Goal: Task Accomplishment & Management: Complete application form

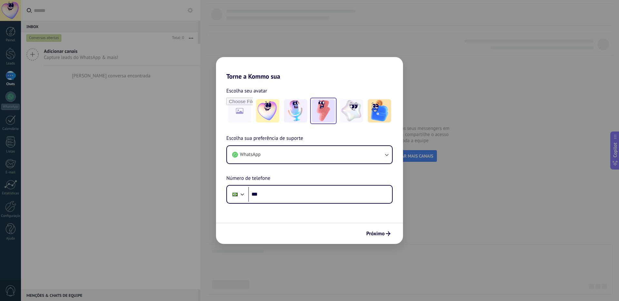
click at [317, 115] on img at bounding box center [323, 110] width 23 height 23
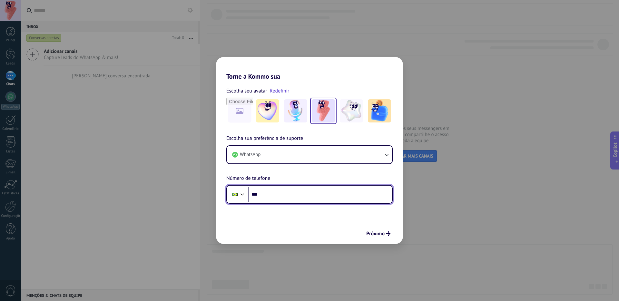
click at [286, 191] on input "***" at bounding box center [320, 194] width 144 height 15
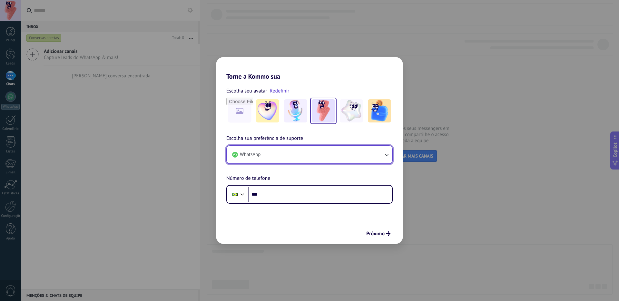
click at [291, 149] on button "WhatsApp" at bounding box center [309, 154] width 165 height 17
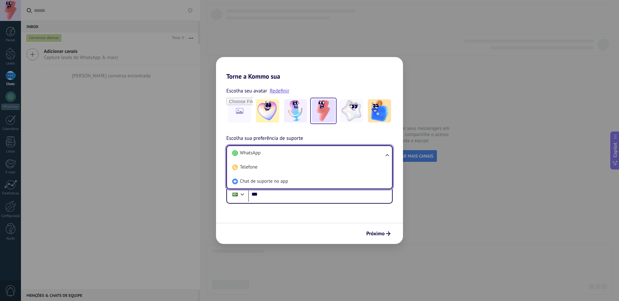
click at [291, 149] on li "WhatsApp" at bounding box center [307, 153] width 157 height 14
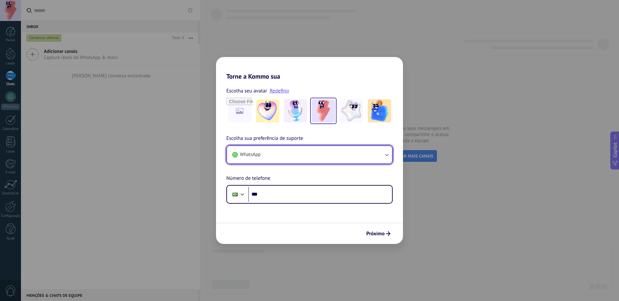
click at [295, 152] on button "WhatsApp" at bounding box center [309, 154] width 165 height 17
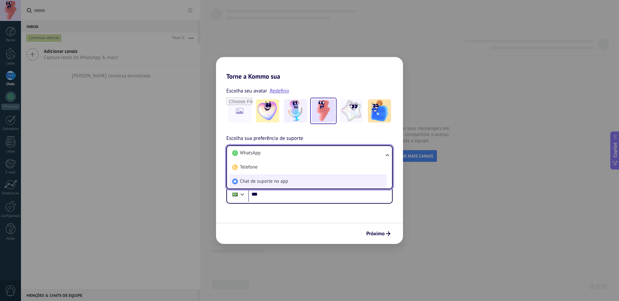
click at [289, 181] on li "Chat de suporte no app" at bounding box center [307, 181] width 157 height 14
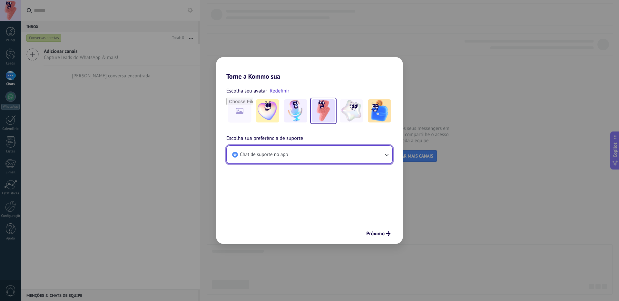
click at [305, 156] on button "Chat de suporte no app" at bounding box center [309, 154] width 165 height 17
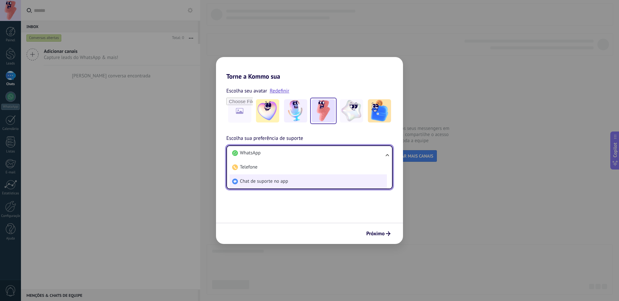
click at [299, 175] on li "Chat de suporte no app" at bounding box center [307, 181] width 157 height 14
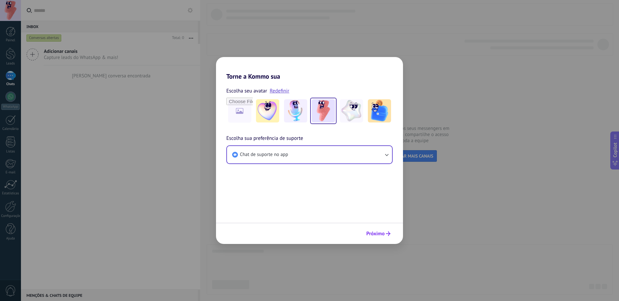
click at [383, 232] on span "Próximo" at bounding box center [375, 233] width 18 height 5
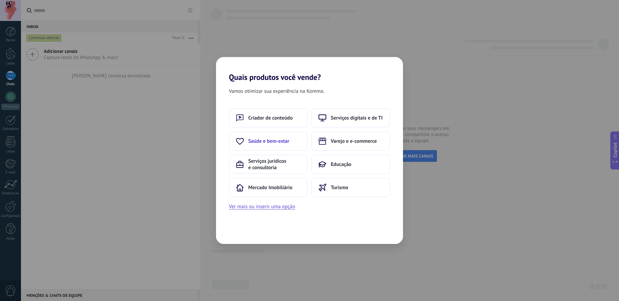
click at [283, 144] on span "Saúde e bem-estar" at bounding box center [268, 141] width 41 height 6
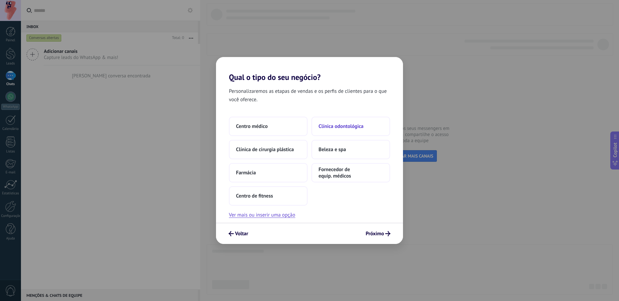
click at [332, 125] on span "Clínica odontológica" at bounding box center [340, 126] width 45 height 6
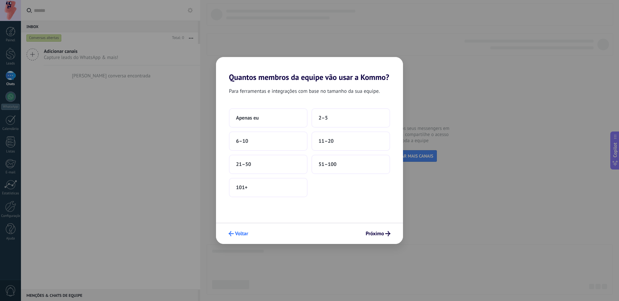
click at [246, 231] on span "Voltar" at bounding box center [241, 233] width 13 height 5
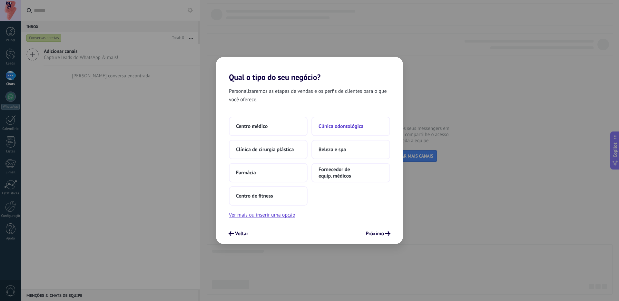
click at [358, 126] on span "Clínica odontológica" at bounding box center [340, 126] width 45 height 6
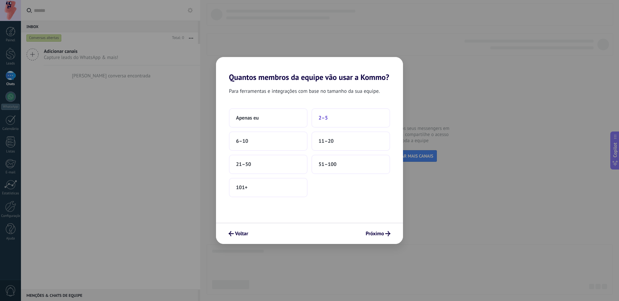
click at [332, 122] on button "2–5" at bounding box center [350, 117] width 79 height 19
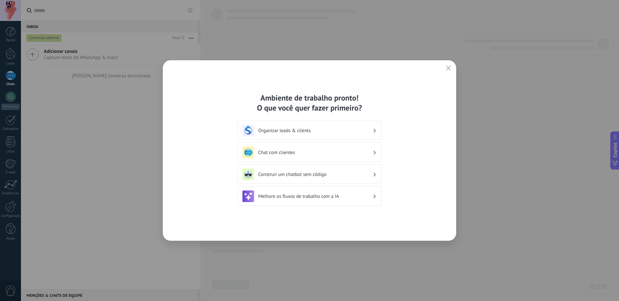
click at [291, 132] on h3 "Organizar leads & clients" at bounding box center [315, 131] width 114 height 6
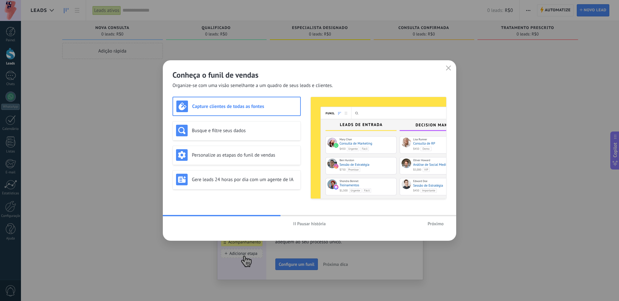
click at [303, 224] on span "Pausar história" at bounding box center [311, 223] width 29 height 5
click at [239, 127] on div "Busque e filtre seus dados" at bounding box center [236, 131] width 121 height 12
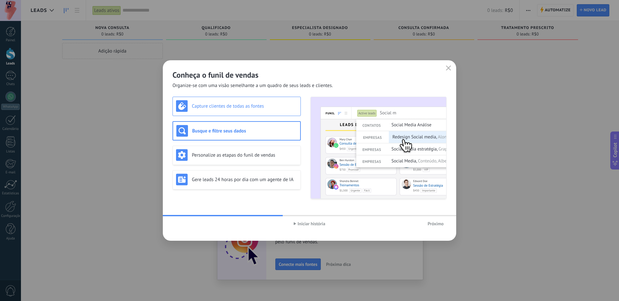
click at [262, 107] on h3 "Capture clientes de todas as fontes" at bounding box center [244, 106] width 105 height 6
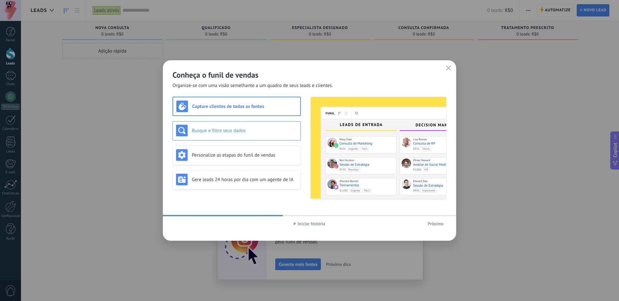
click at [256, 128] on h3 "Busque e filtre seus dados" at bounding box center [244, 131] width 105 height 6
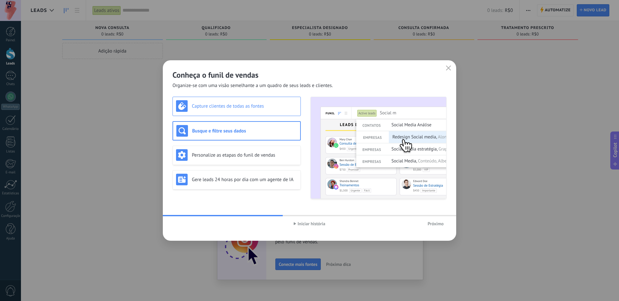
click at [259, 107] on h3 "Capture clientes de todas as fontes" at bounding box center [244, 106] width 105 height 6
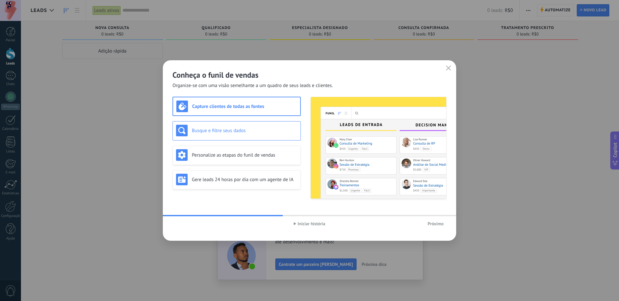
click at [255, 128] on h3 "Busque e filtre seus dados" at bounding box center [244, 131] width 105 height 6
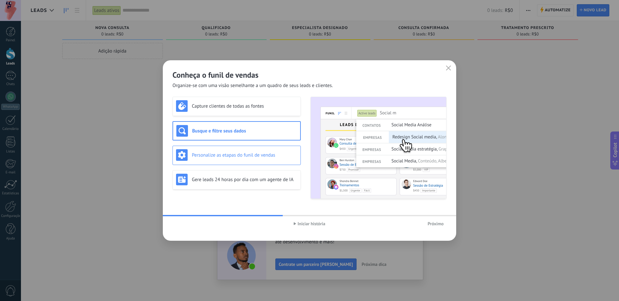
click at [251, 155] on h3 "Personalize as etapas do funil de vendas" at bounding box center [244, 155] width 105 height 6
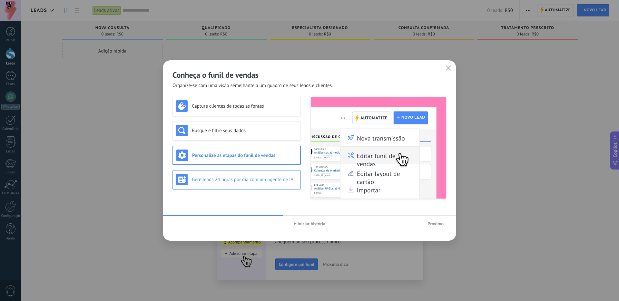
drag, startPoint x: 213, startPoint y: 178, endPoint x: 219, endPoint y: 177, distance: 6.5
click at [213, 178] on h3 "Gere leads 24 horas por dia com um agente de IA" at bounding box center [244, 180] width 105 height 6
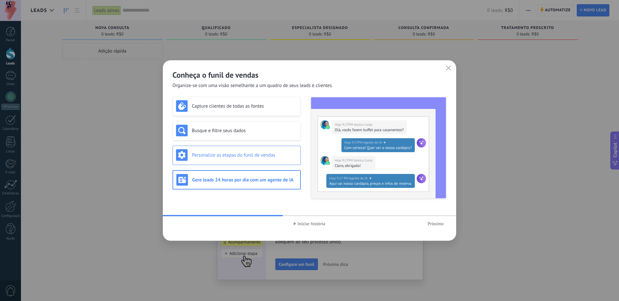
click at [244, 163] on div "Personalize as etapas do funil de vendas" at bounding box center [236, 155] width 128 height 19
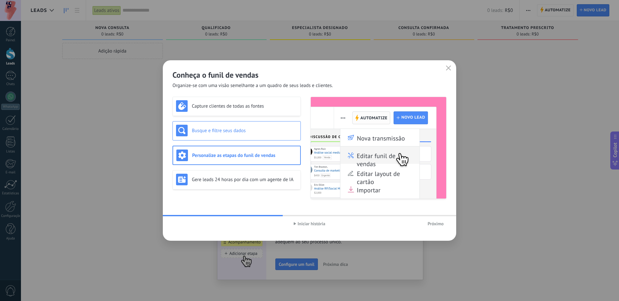
click at [229, 138] on div "Busque e filtre seus dados" at bounding box center [236, 130] width 128 height 19
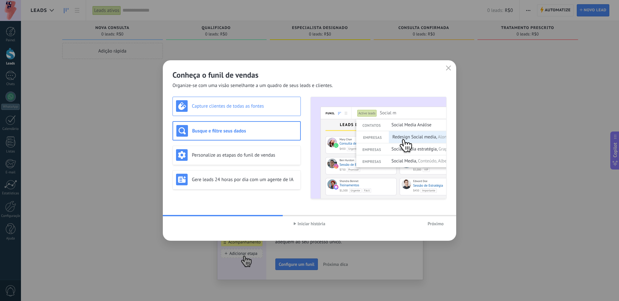
click at [217, 105] on h3 "Capture clientes de todas as fontes" at bounding box center [244, 106] width 105 height 6
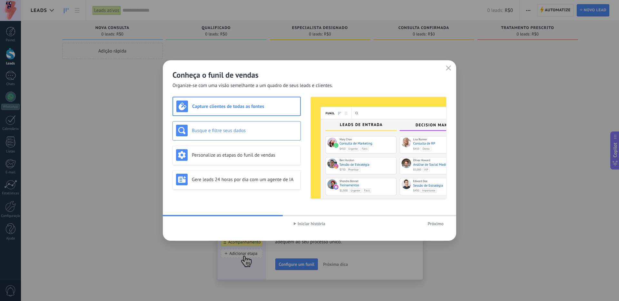
click at [225, 124] on div "Busque e filtre seus dados" at bounding box center [236, 130] width 128 height 19
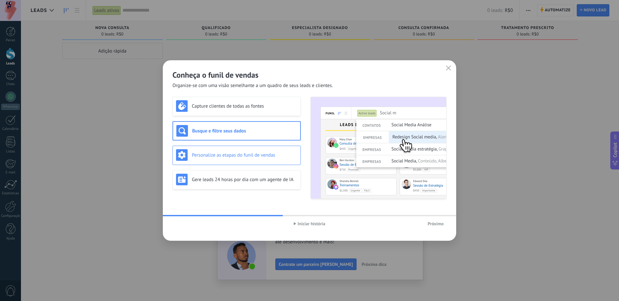
click at [266, 156] on h3 "Personalize as etapas do funil de vendas" at bounding box center [244, 155] width 105 height 6
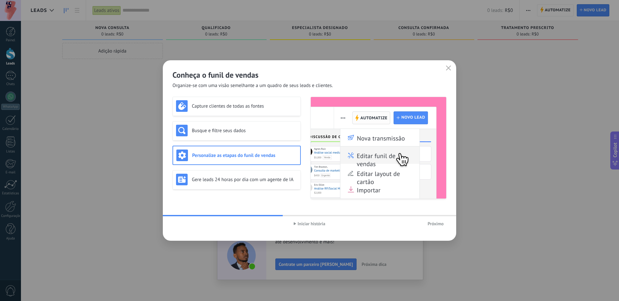
click at [433, 225] on span "Próximo" at bounding box center [435, 223] width 16 height 5
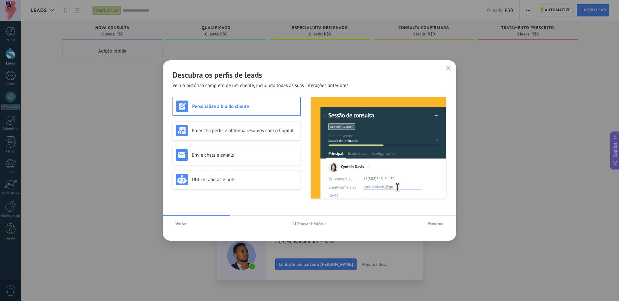
click at [315, 224] on span "Pausar história" at bounding box center [311, 223] width 29 height 5
click at [255, 133] on h3 "Preencha perfis e obtenha resumos com o Copilot" at bounding box center [244, 131] width 105 height 6
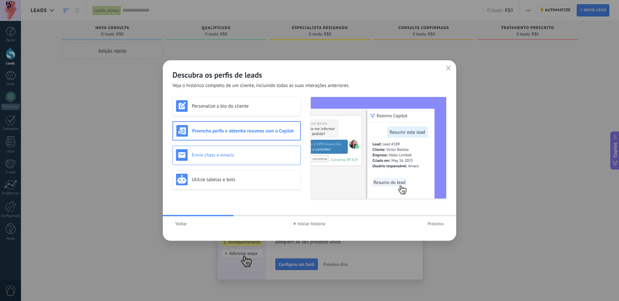
click at [241, 156] on h3 "Envie chats e emails" at bounding box center [244, 155] width 105 height 6
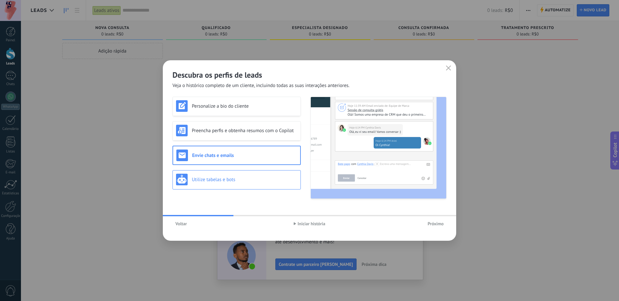
click at [243, 185] on div "Utilize tabelas e bots" at bounding box center [236, 180] width 121 height 12
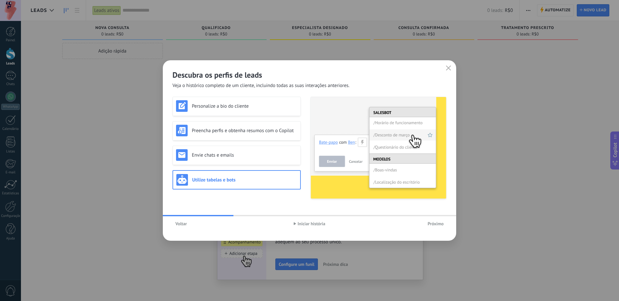
click at [437, 225] on span "Próximo" at bounding box center [435, 223] width 16 height 5
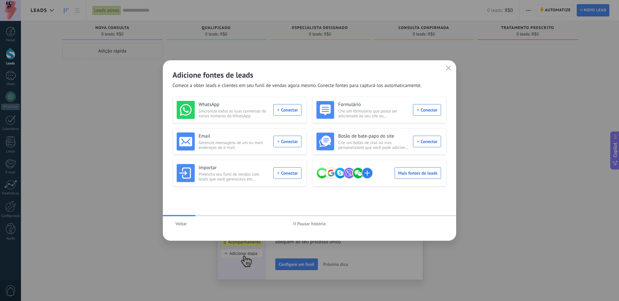
click at [314, 223] on span "Pausar história" at bounding box center [311, 223] width 29 height 5
click at [429, 173] on div "Mais fontes de leads" at bounding box center [378, 173] width 125 height 18
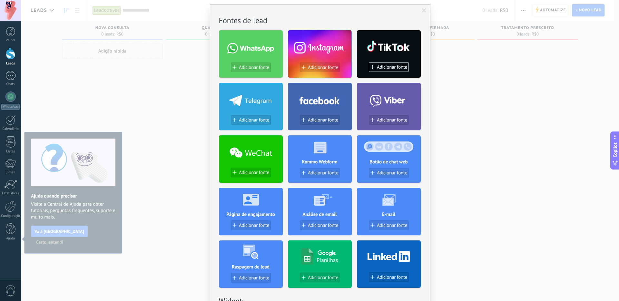
scroll to position [16, 0]
click at [422, 10] on span at bounding box center [424, 11] width 4 height 5
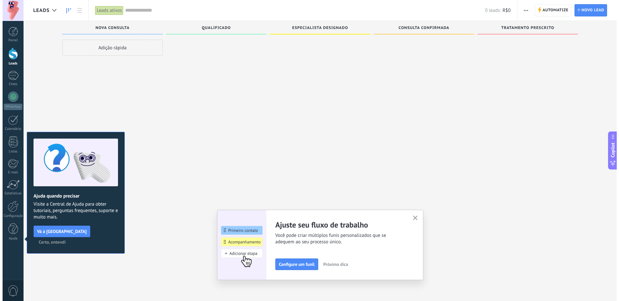
scroll to position [0, 0]
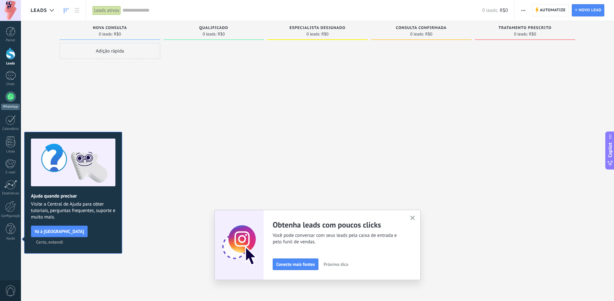
click at [8, 99] on div at bounding box center [10, 97] width 10 height 10
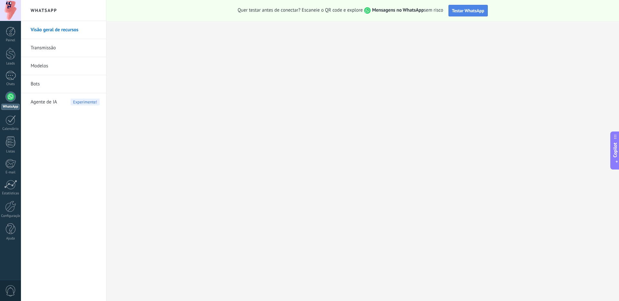
click at [455, 9] on span "Testar WhatsApp" at bounding box center [468, 11] width 32 height 6
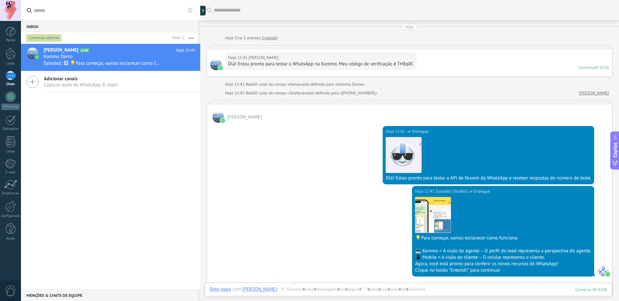
click at [272, 38] on link "Expandir" at bounding box center [270, 38] width 16 height 6
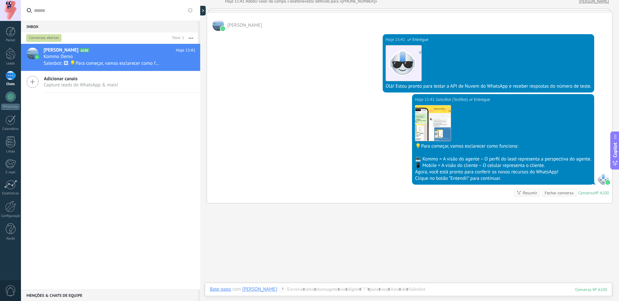
scroll to position [115, 0]
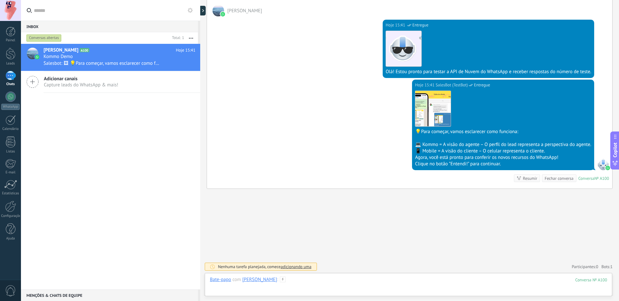
click at [297, 282] on div at bounding box center [408, 285] width 397 height 19
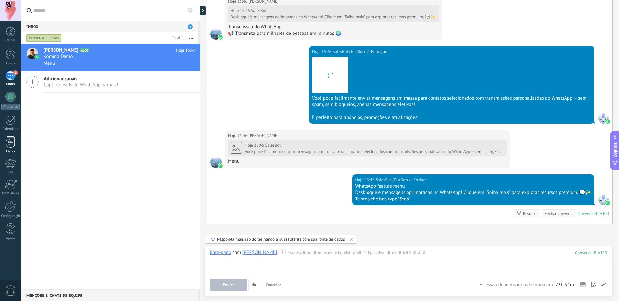
scroll to position [412, 0]
